Goal: Task Accomplishment & Management: Complete application form

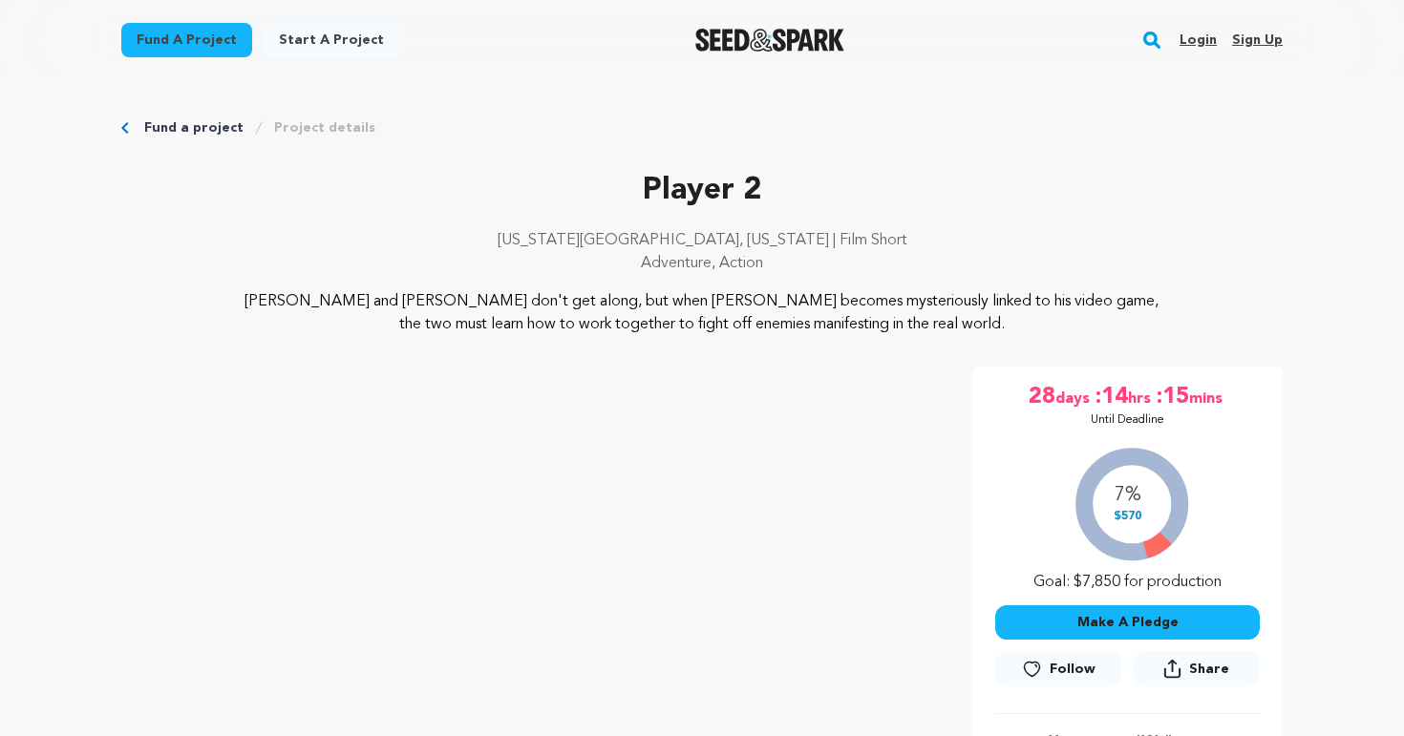
click at [745, 41] on img "Seed&Spark Homepage" at bounding box center [770, 40] width 150 height 23
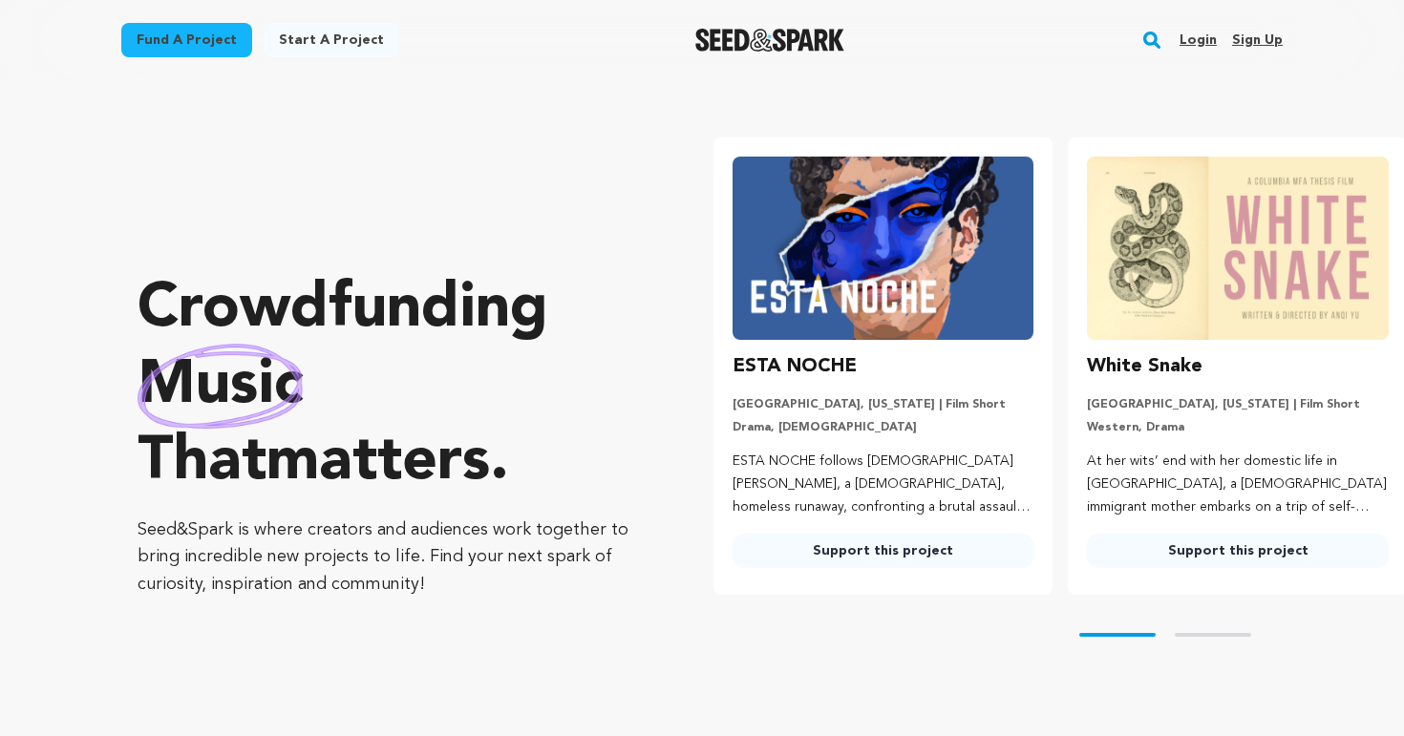
click at [1330, 66] on div "Fund a project Start a project Search Login Sign up Start a project Open main m…" at bounding box center [702, 40] width 1404 height 80
click at [1247, 33] on link "Sign up" at bounding box center [1257, 40] width 51 height 31
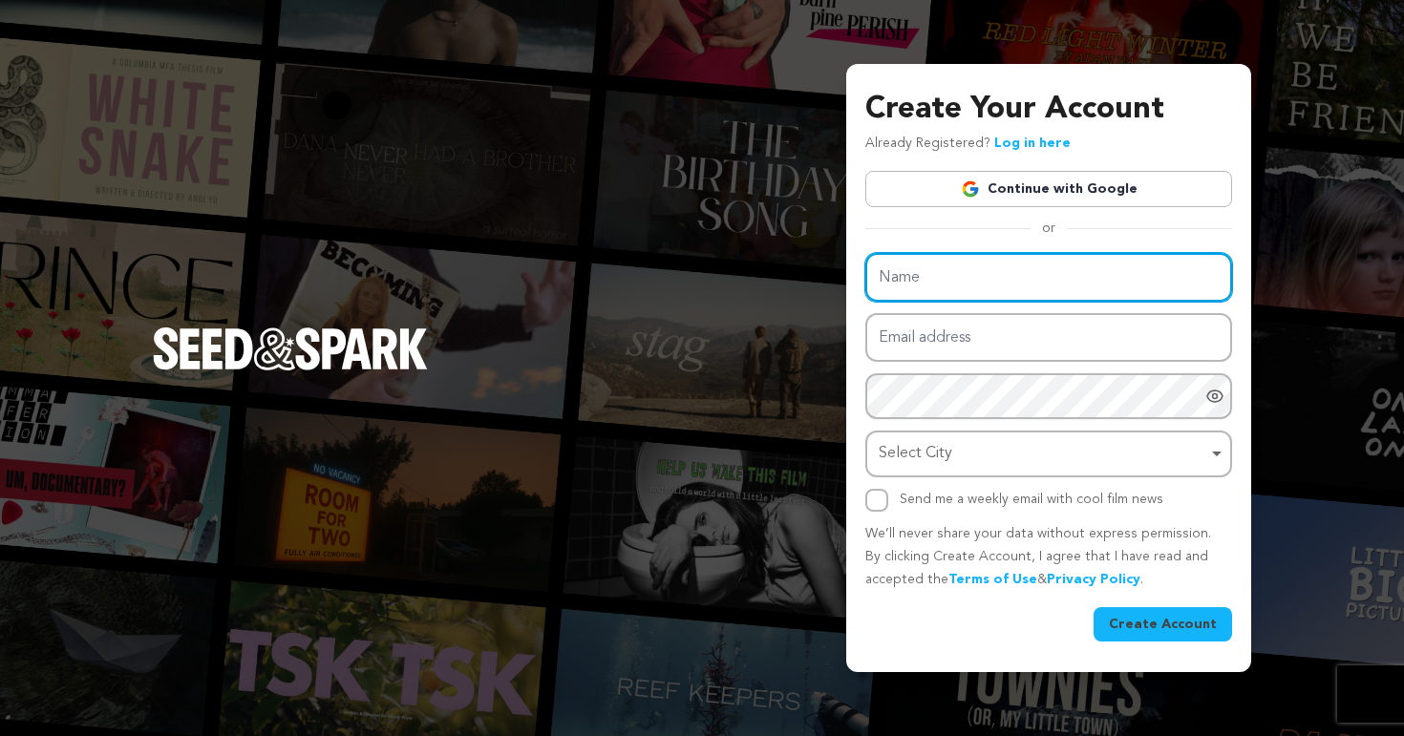
click at [987, 286] on input "Name" at bounding box center [1048, 277] width 367 height 49
click at [1084, 283] on input "Name" at bounding box center [1048, 277] width 367 height 49
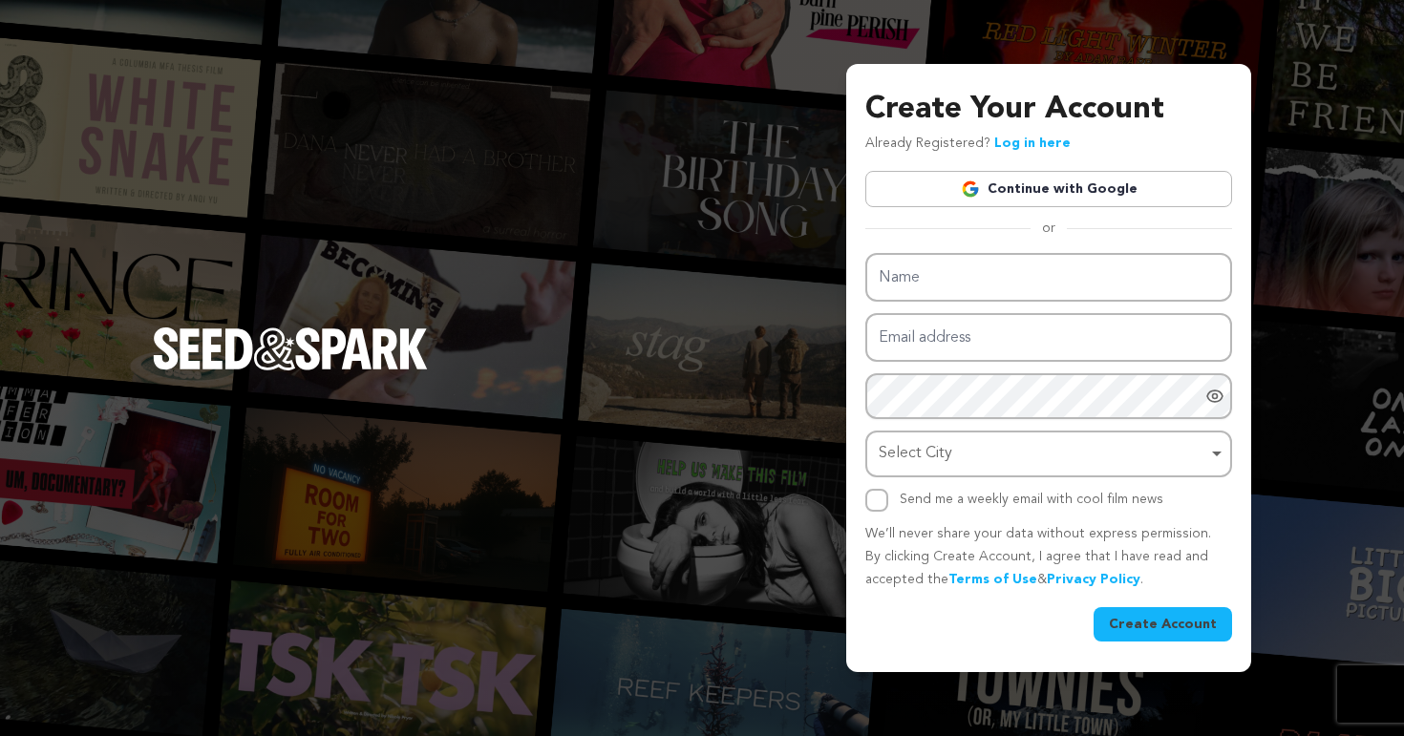
click at [1076, 197] on link "Continue with Google" at bounding box center [1048, 189] width 367 height 36
